Goal: Task Accomplishment & Management: Manage account settings

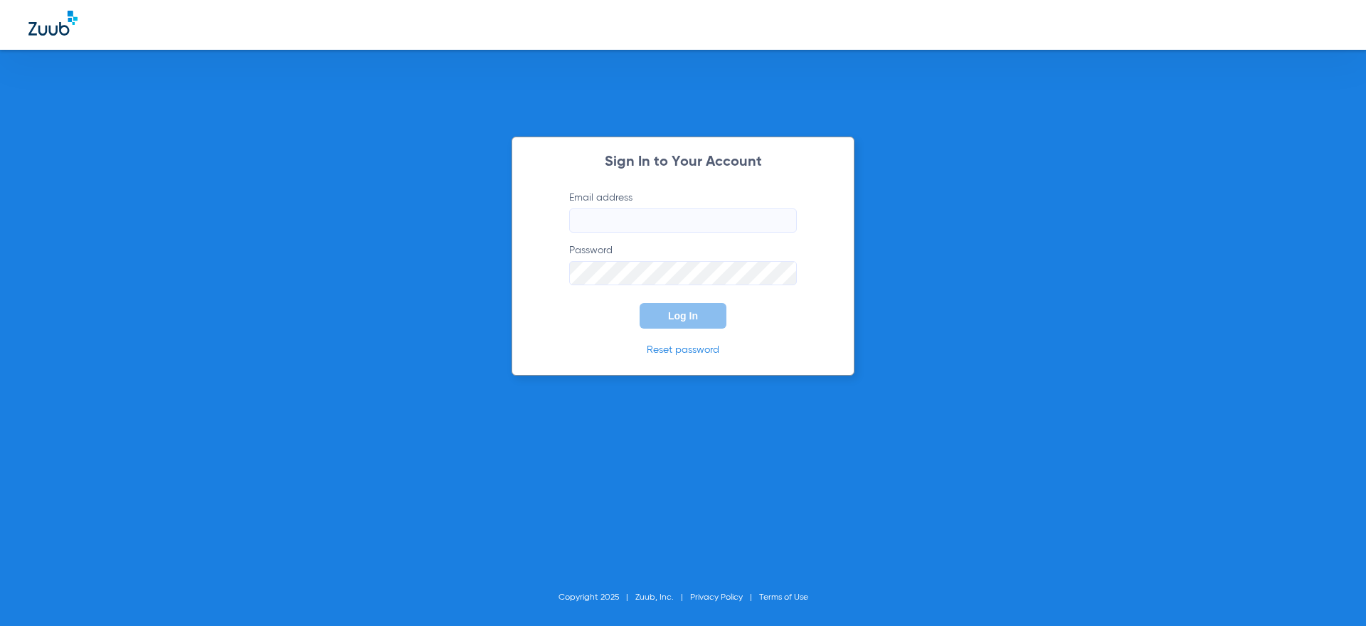
click at [576, 216] on input "Email address" at bounding box center [683, 220] width 228 height 24
type input "[PERSON_NAME][EMAIL_ADDRESS][DOMAIN_NAME]"
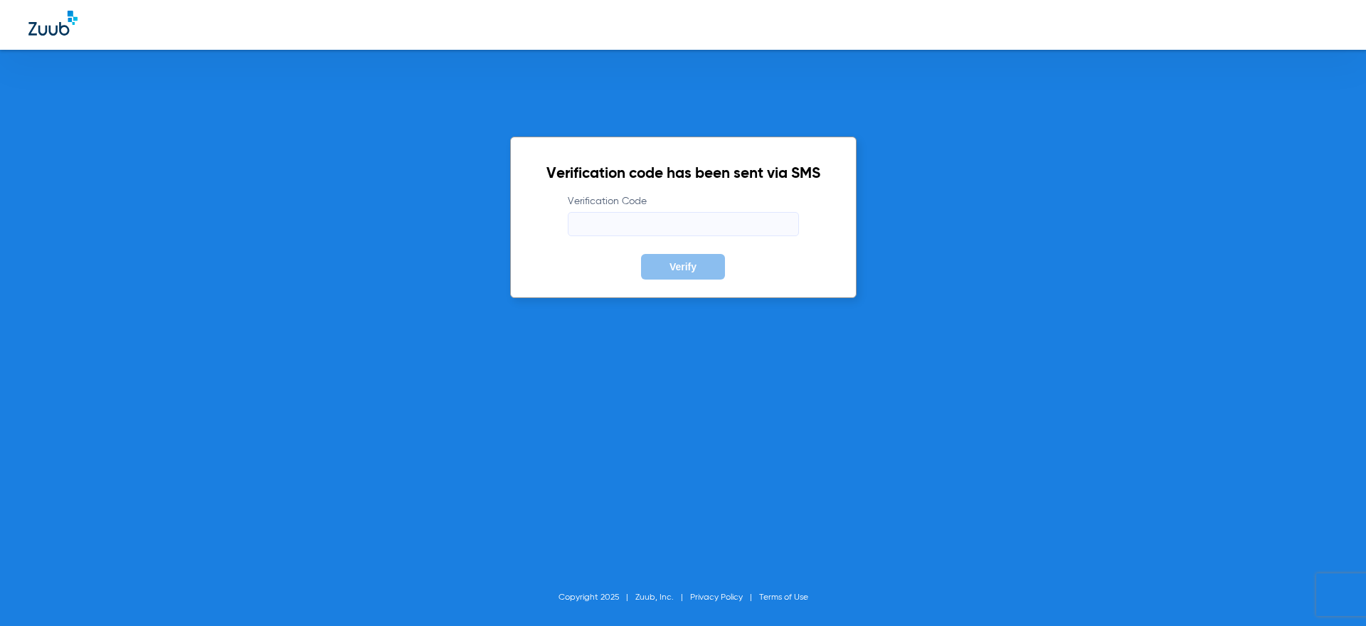
click at [626, 229] on input "Verification Code" at bounding box center [683, 224] width 231 height 24
type input "026450"
click at [641, 254] on button "Verify" at bounding box center [683, 267] width 84 height 26
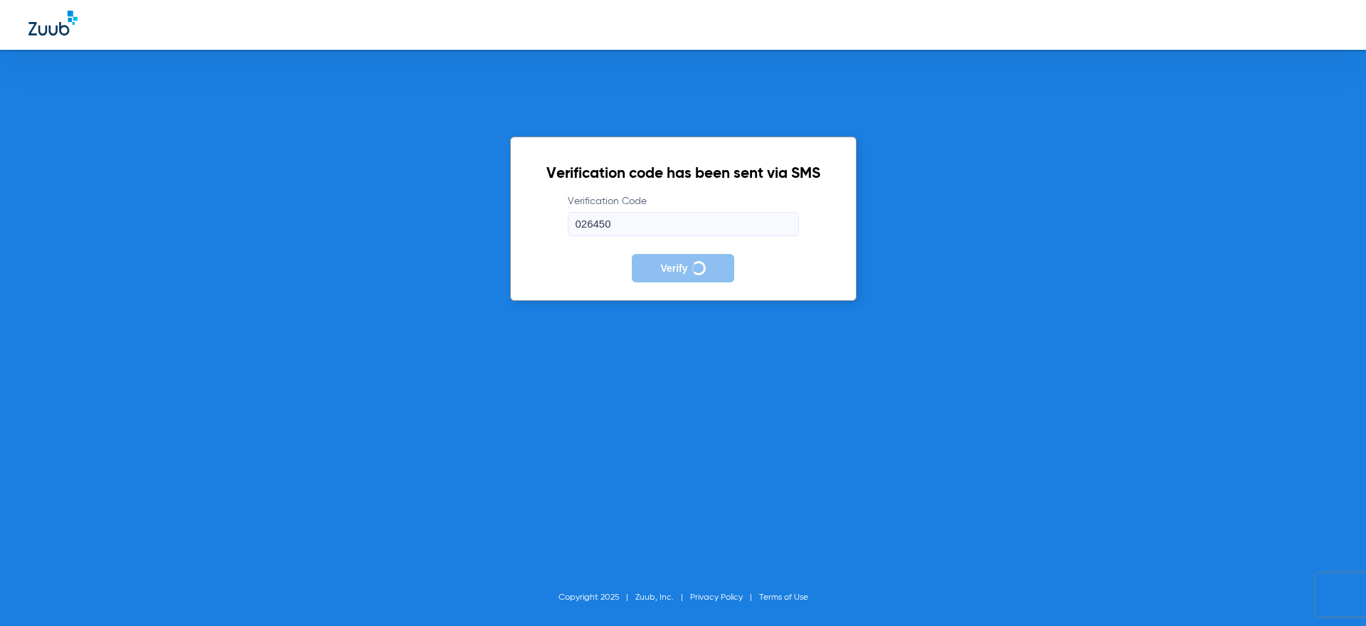
click at [899, 177] on div "Verification code has been sent via SMS Verification Code 026450 Verify Copyrig…" at bounding box center [683, 313] width 1366 height 626
